Goal: Transaction & Acquisition: Purchase product/service

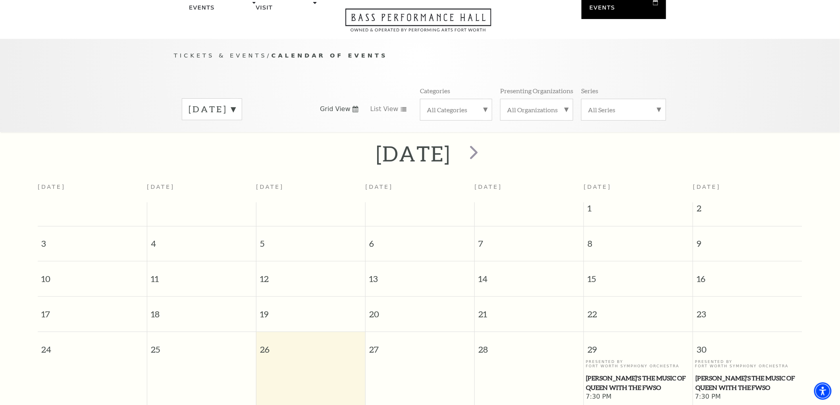
scroll to position [70, 0]
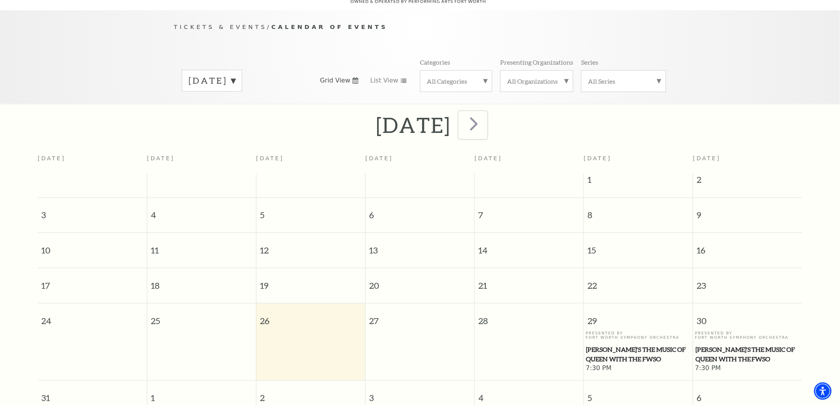
click at [485, 112] on span "next" at bounding box center [473, 123] width 23 height 23
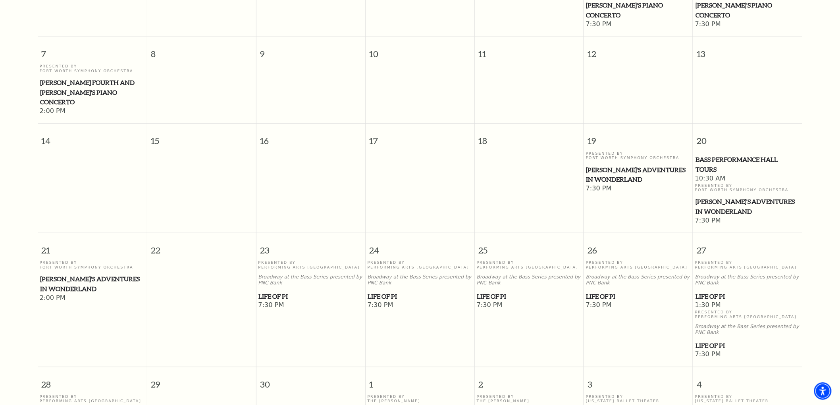
scroll to position [379, 0]
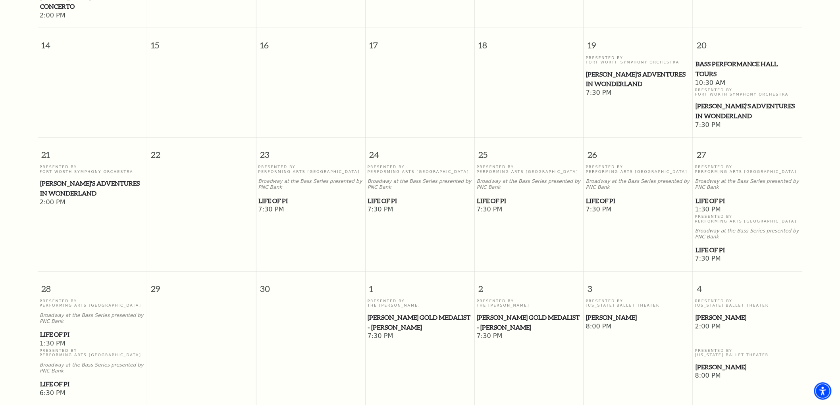
click at [283, 196] on span "Life of Pi" at bounding box center [311, 201] width 104 height 10
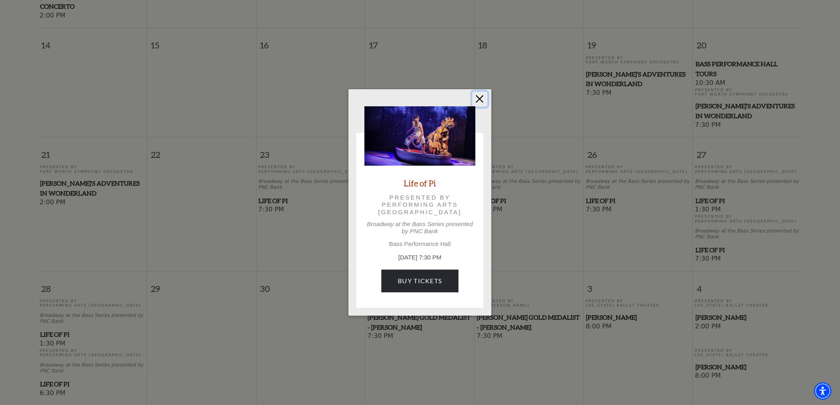
click at [486, 100] on button "Close" at bounding box center [479, 99] width 15 height 15
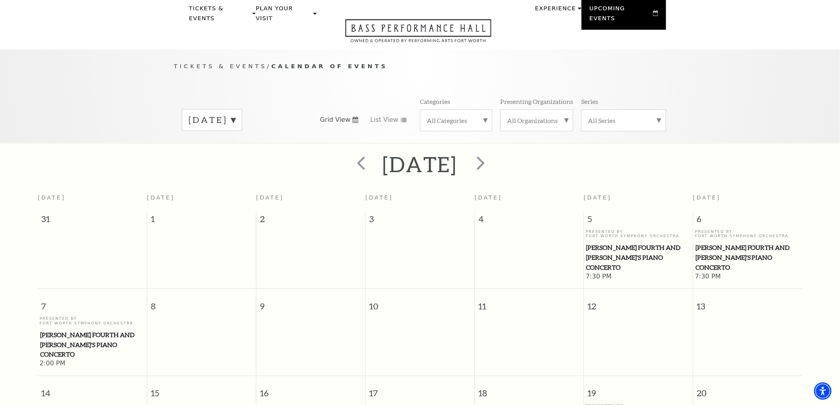
scroll to position [26, 0]
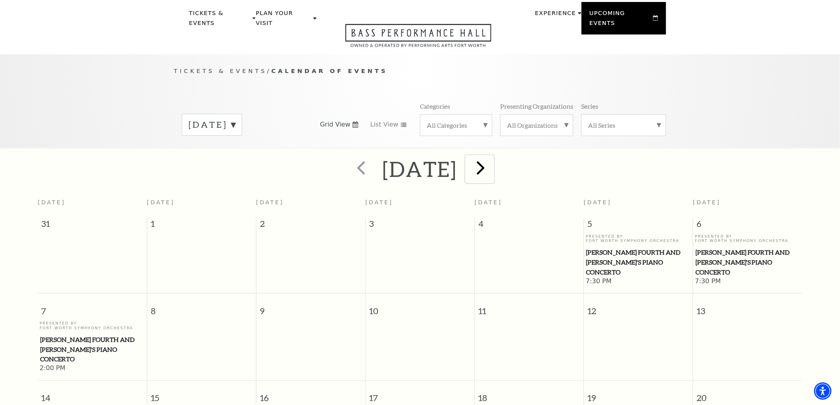
click at [492, 156] on span "next" at bounding box center [480, 167] width 23 height 23
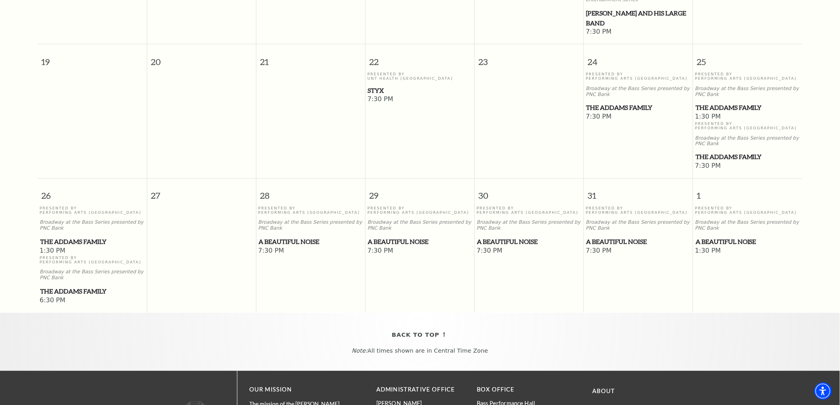
scroll to position [485, 0]
click at [407, 237] on span "A Beautiful Noise" at bounding box center [420, 242] width 104 height 10
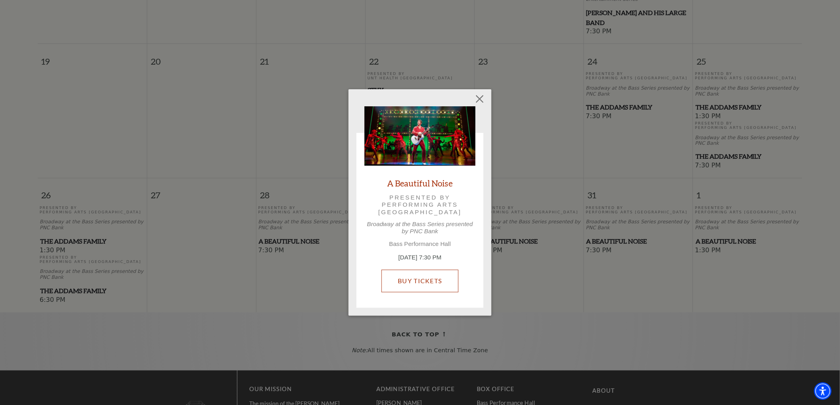
drag, startPoint x: 433, startPoint y: 281, endPoint x: 377, endPoint y: 168, distance: 125.5
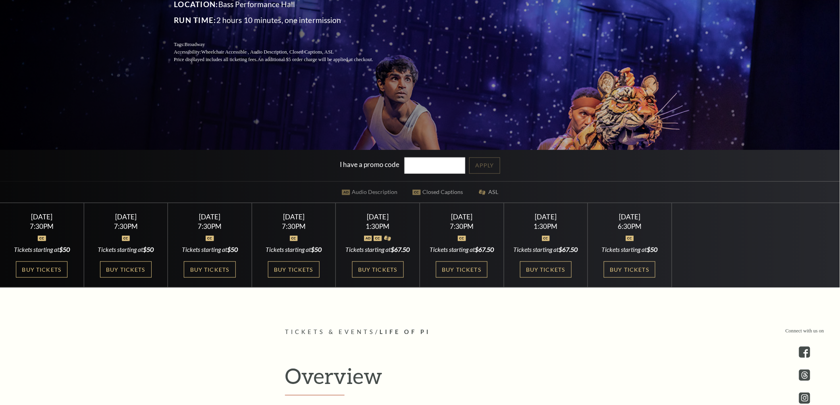
scroll to position [176, 0]
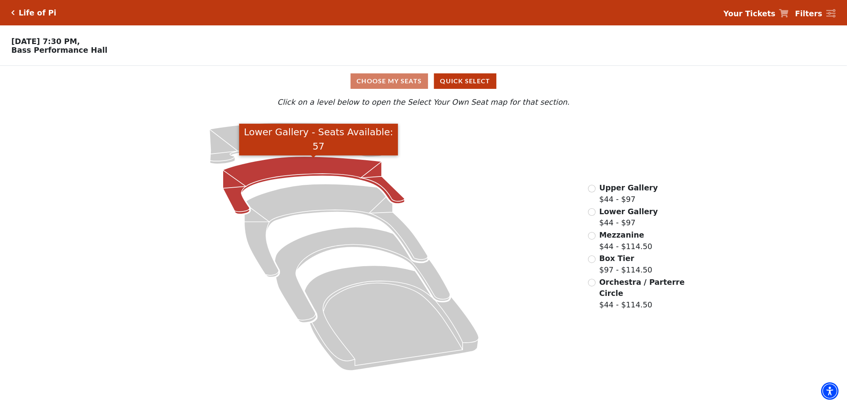
click at [356, 172] on icon "Lower Gallery - Seats Available: 57" at bounding box center [314, 186] width 182 height 58
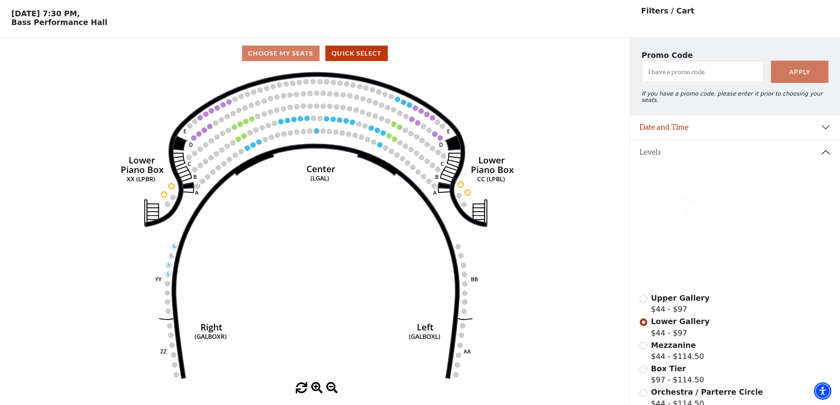
scroll to position [37, 0]
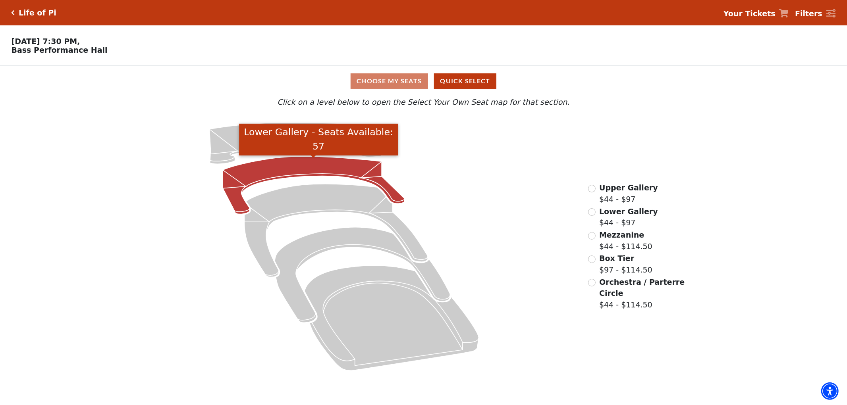
click at [334, 167] on icon "Lower Gallery - Seats Available: 57" at bounding box center [314, 186] width 182 height 58
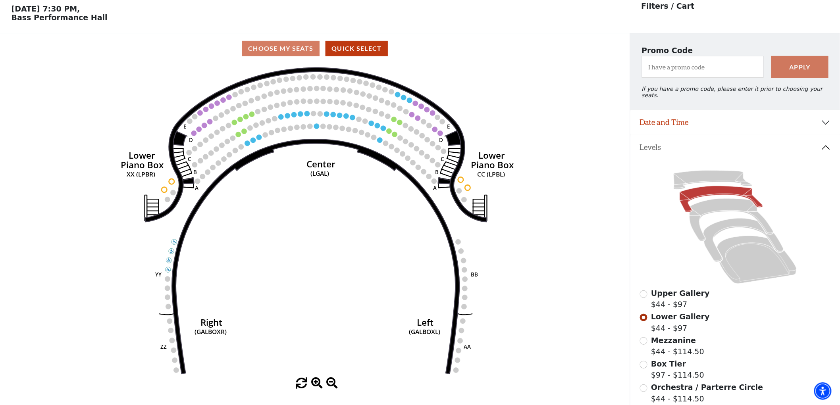
scroll to position [37, 0]
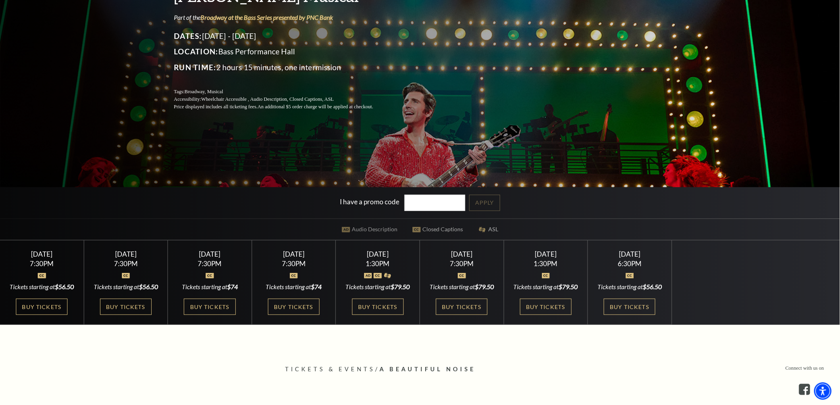
scroll to position [220, 0]
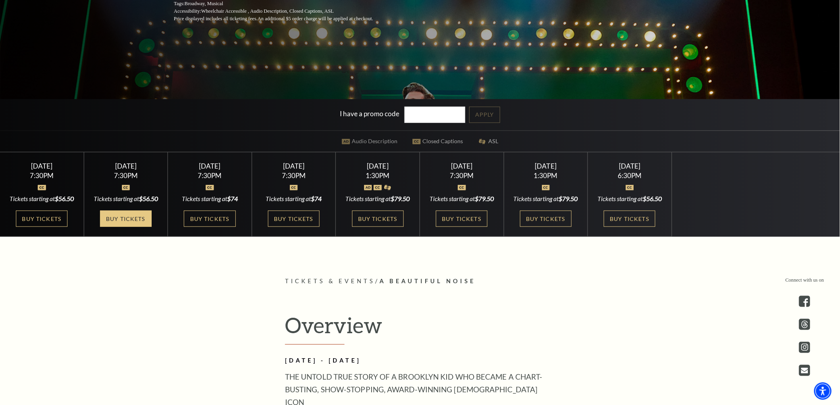
click at [137, 227] on link "Buy Tickets" at bounding box center [126, 219] width 52 height 16
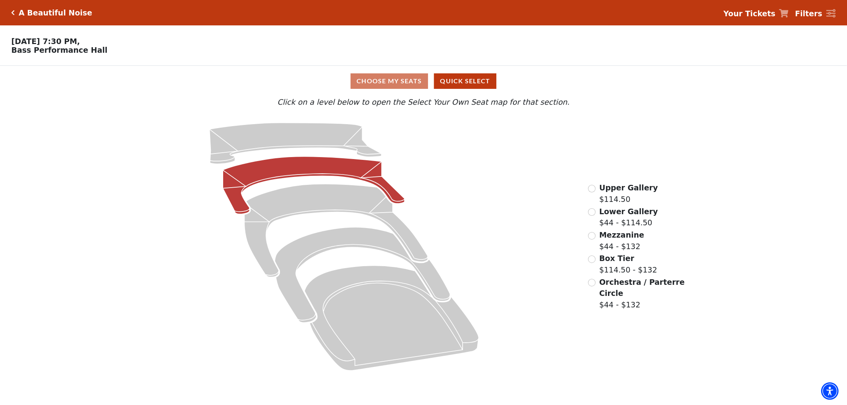
click at [327, 169] on icon at bounding box center [314, 186] width 182 height 58
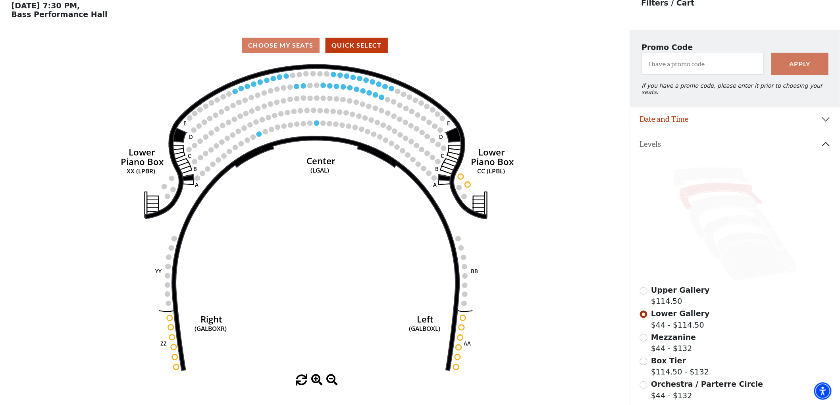
scroll to position [37, 0]
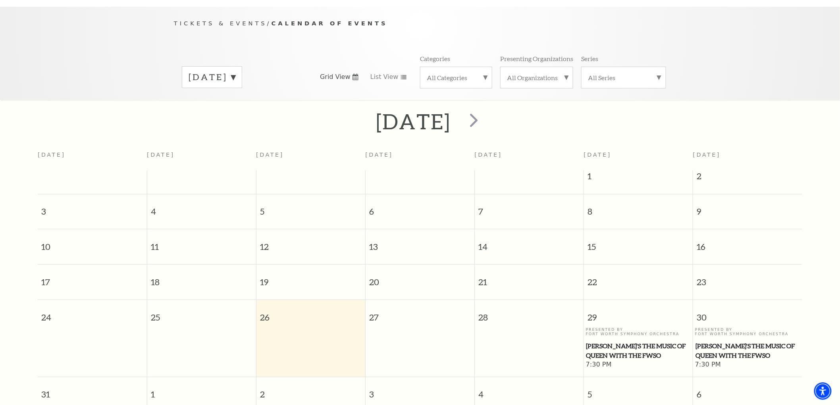
scroll to position [70, 0]
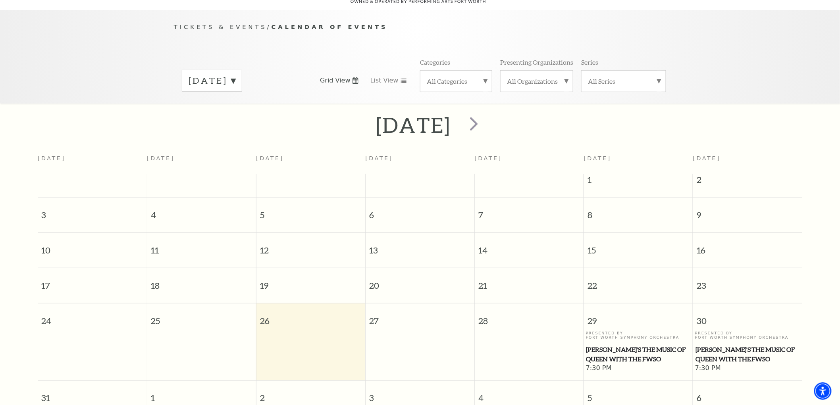
click at [235, 75] on label "August 2025" at bounding box center [212, 81] width 47 height 12
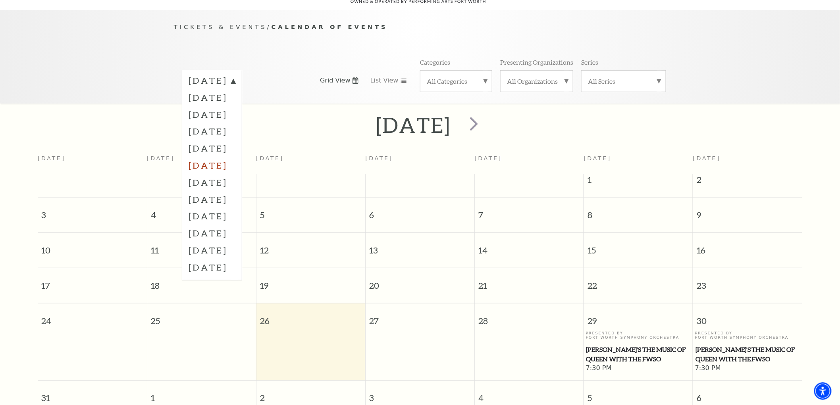
click at [232, 157] on label "January 2026" at bounding box center [212, 165] width 47 height 17
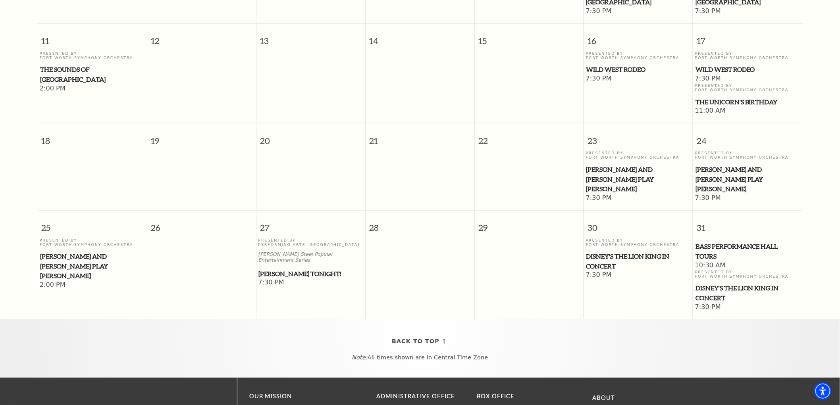
scroll to position [379, 0]
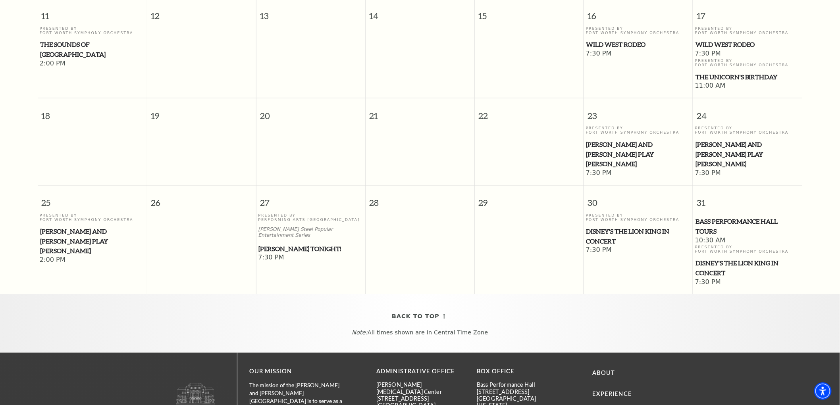
click at [325, 244] on span "Mark Twain Tonight!" at bounding box center [311, 249] width 104 height 10
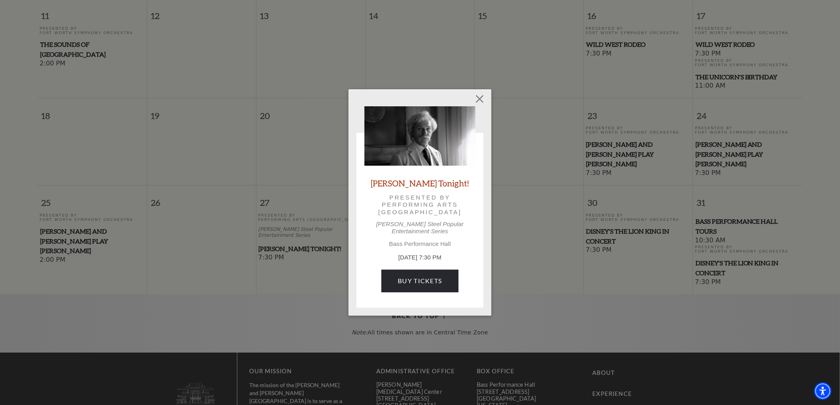
click at [429, 254] on p "January 27, 7:30 PM" at bounding box center [419, 257] width 111 height 9
click at [426, 276] on link "Buy Tickets" at bounding box center [419, 281] width 77 height 22
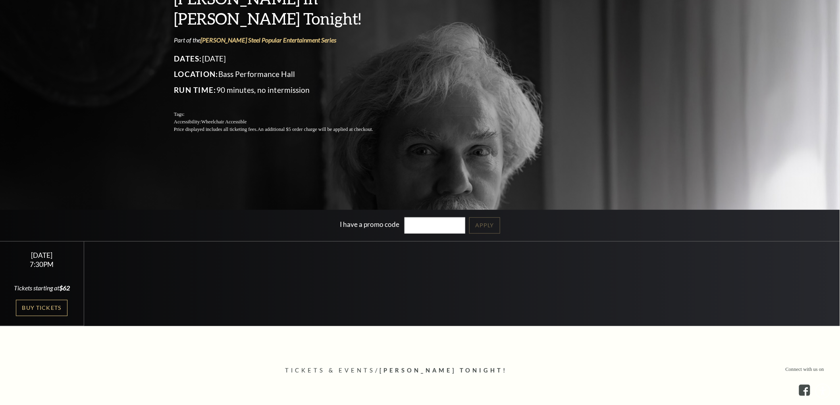
scroll to position [176, 0]
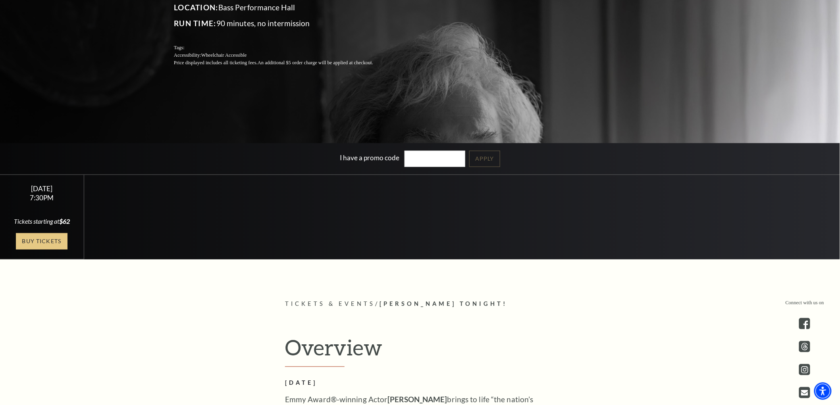
click at [48, 241] on link "Buy Tickets" at bounding box center [42, 241] width 52 height 16
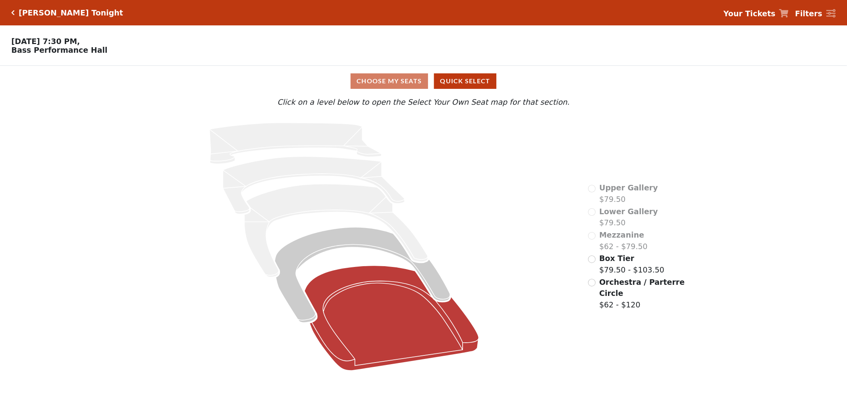
click at [346, 308] on icon at bounding box center [391, 318] width 174 height 105
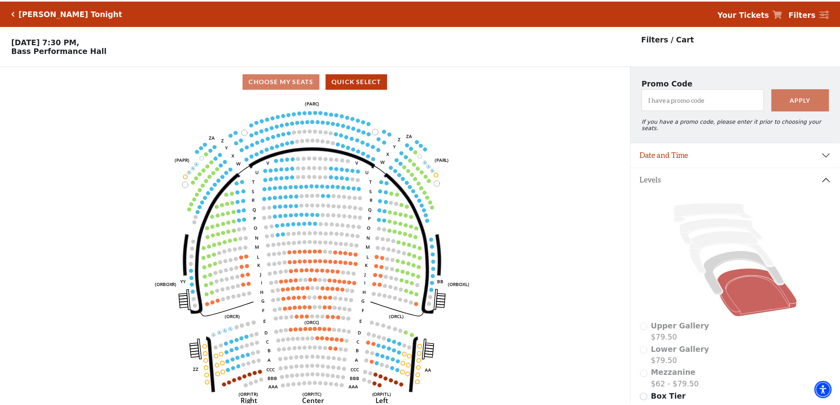
scroll to position [37, 0]
